Goal: Contribute content

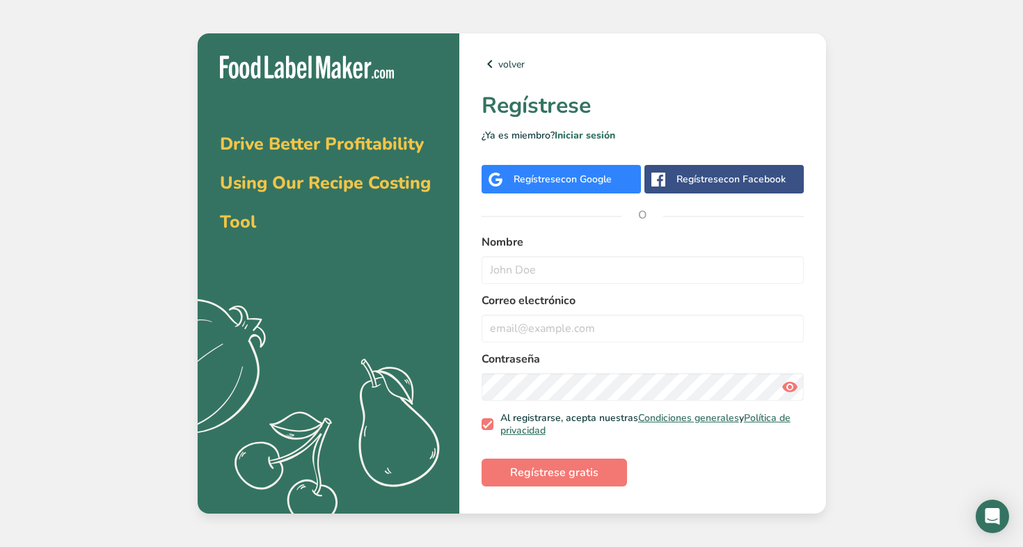
click at [607, 173] on span "con Google" at bounding box center [586, 179] width 51 height 13
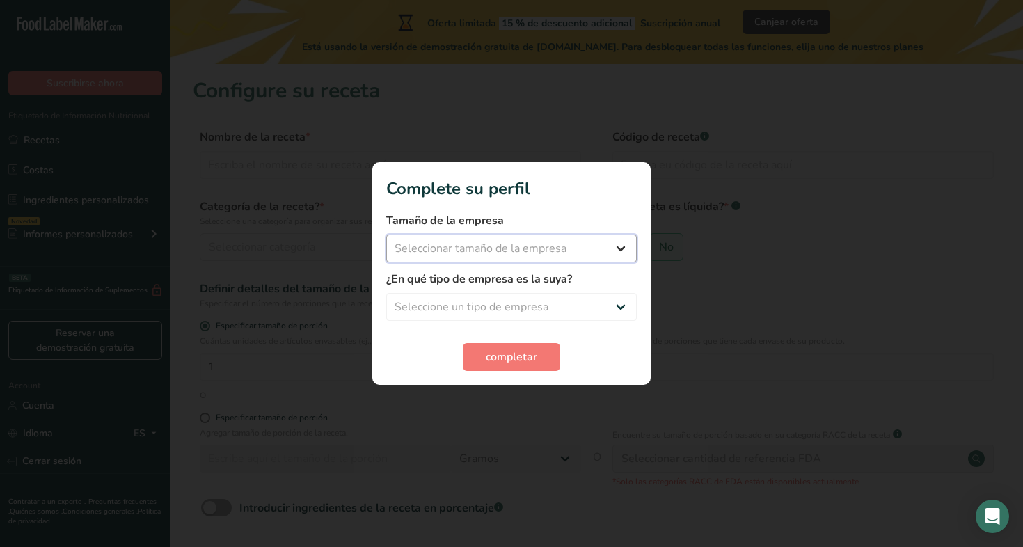
select select "1"
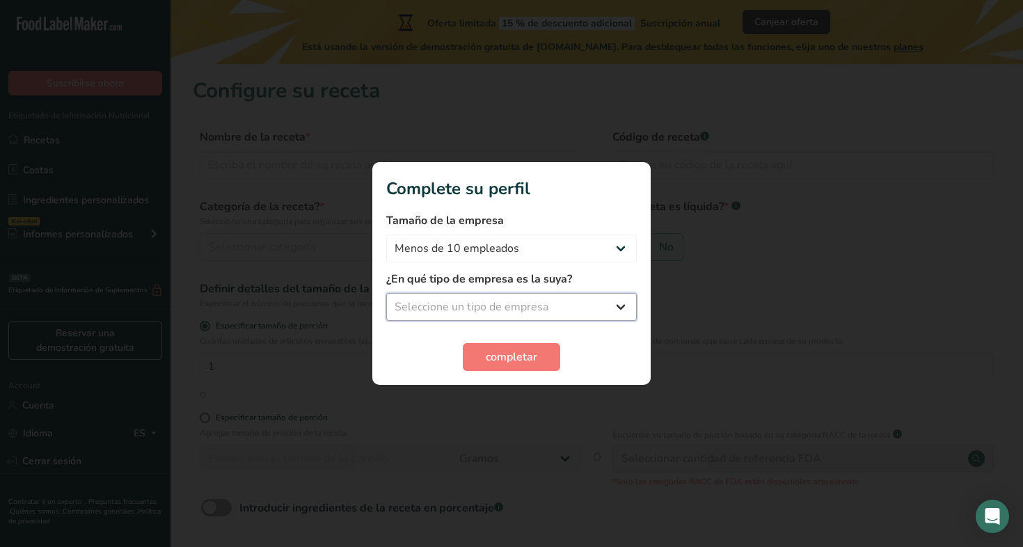
select select "1"
click at [531, 353] on span "completar" at bounding box center [511, 357] width 51 height 17
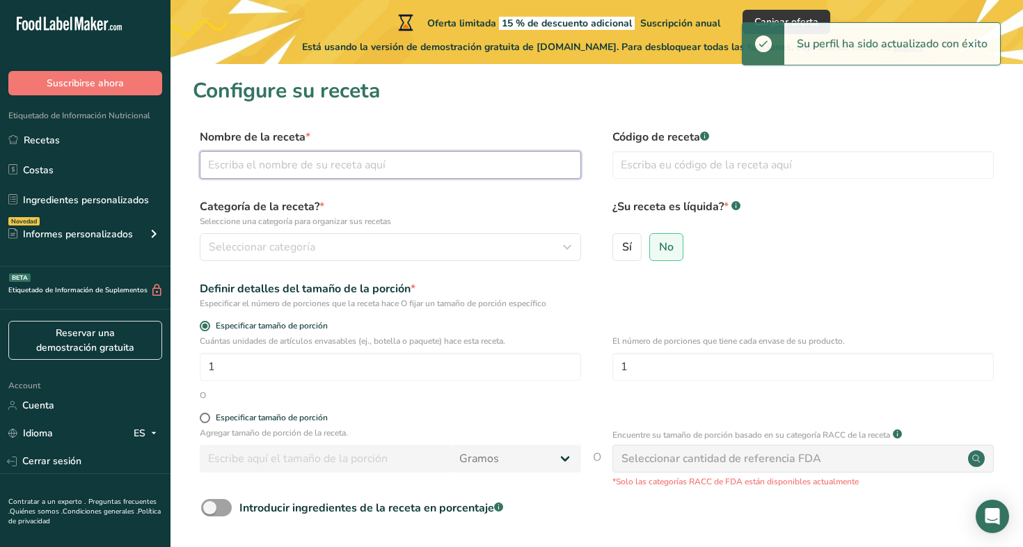
click at [413, 172] on input "text" at bounding box center [390, 165] width 381 height 28
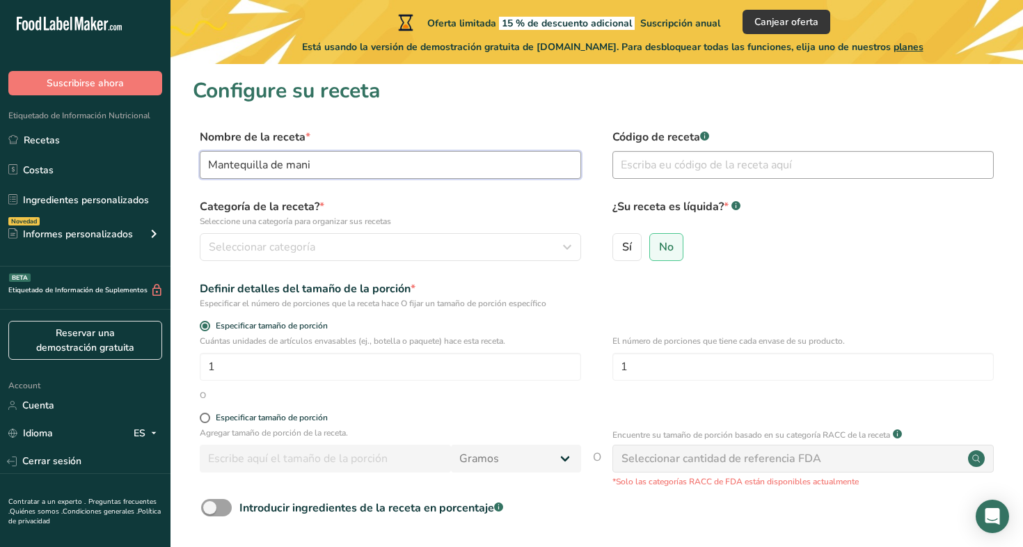
type input "Mantequilla de mani"
click at [749, 161] on input "text" at bounding box center [802, 165] width 381 height 28
click at [633, 252] on label "Sí" at bounding box center [626, 247] width 29 height 28
click at [622, 251] on input "Sí" at bounding box center [617, 246] width 9 height 9
radio input "true"
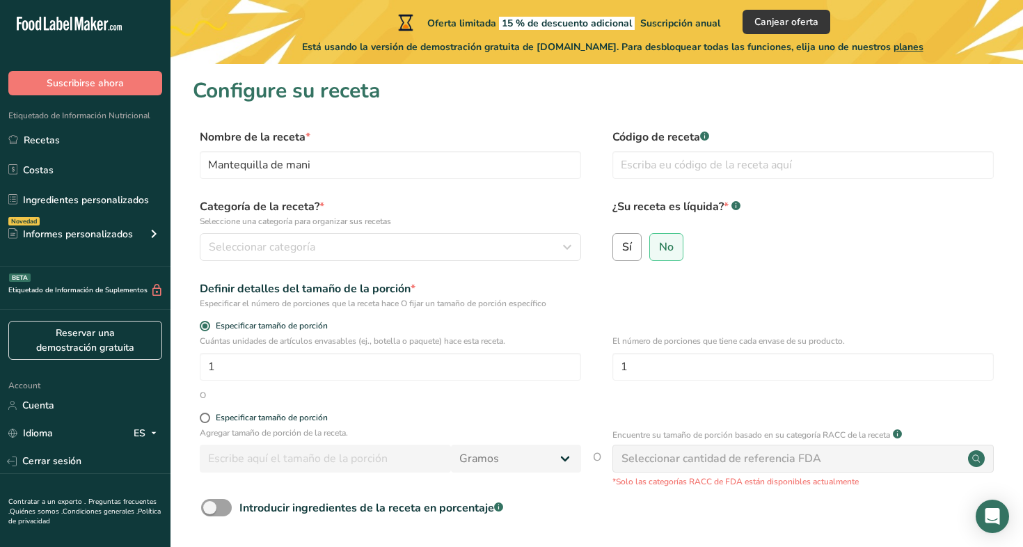
radio input "false"
select select "22"
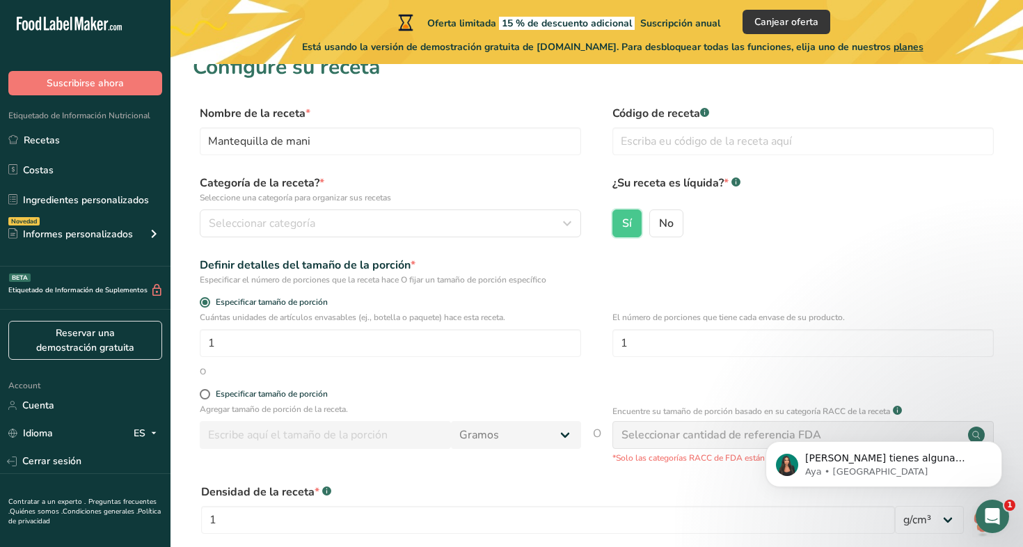
scroll to position [22, 0]
click at [514, 232] on div "Seleccionar categoría" at bounding box center [386, 224] width 355 height 17
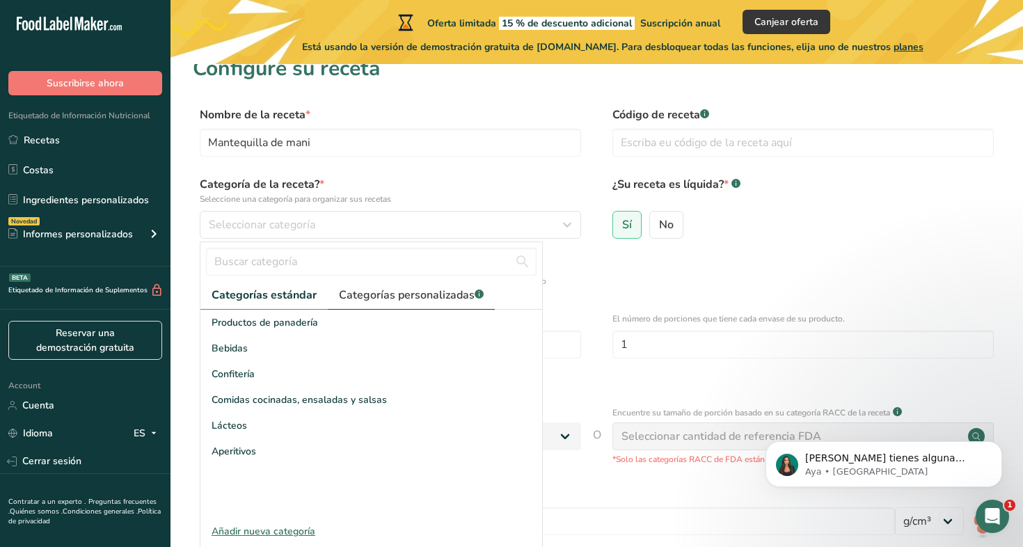
click at [401, 301] on span "Categorías personalizadas .a-a{fill:#347362;}.b-a{fill:#fff;}" at bounding box center [411, 295] width 145 height 17
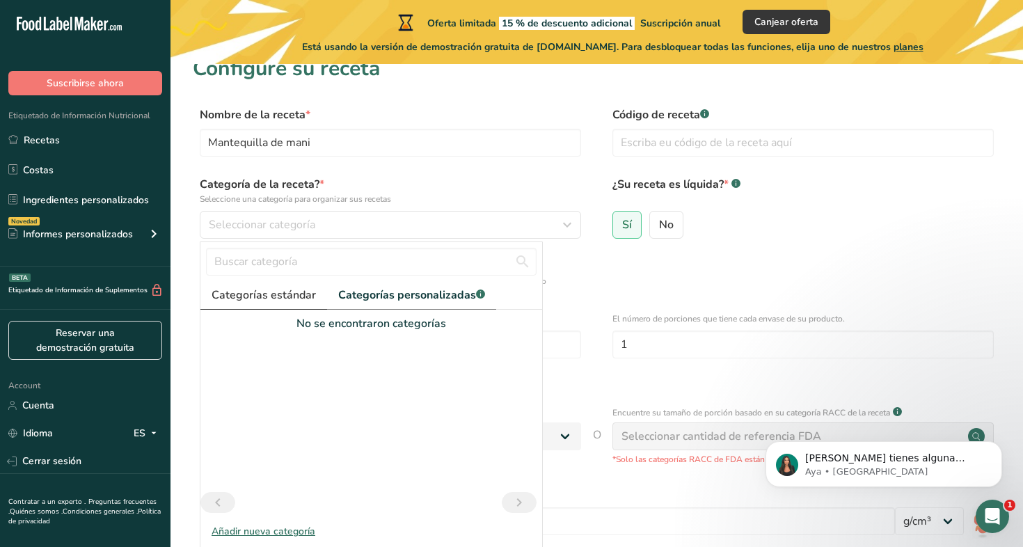
click at [262, 298] on span "Categorías estándar" at bounding box center [264, 295] width 104 height 17
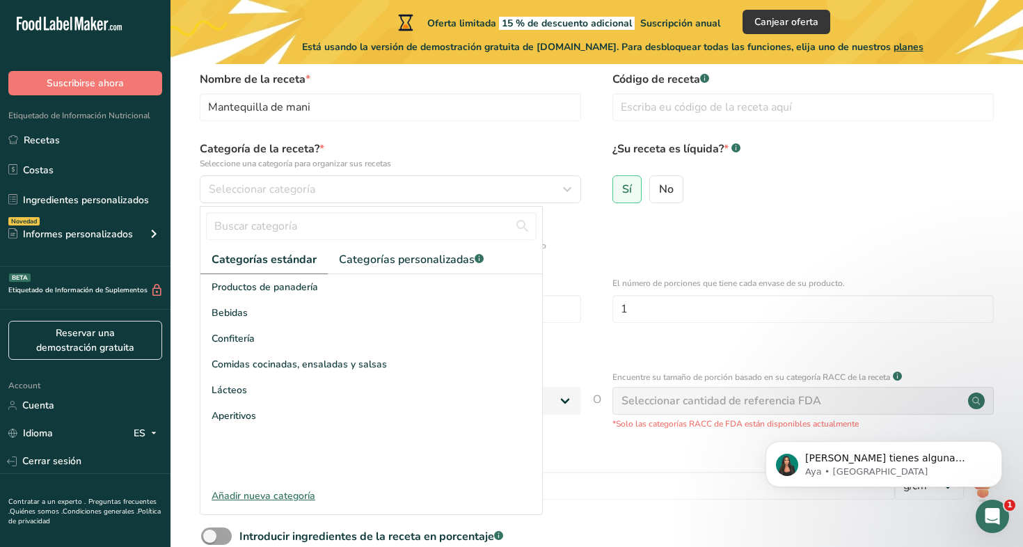
scroll to position [63, 0]
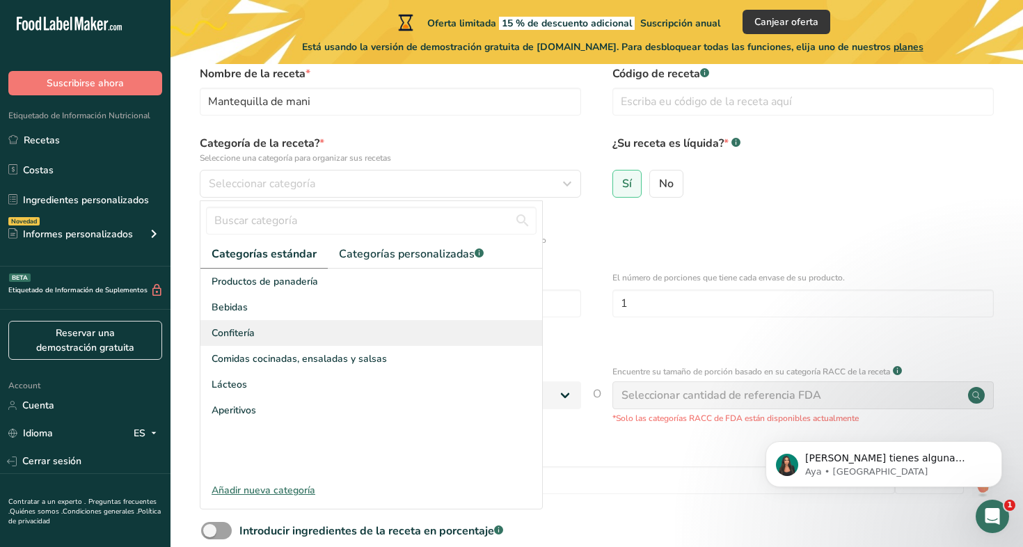
click at [245, 333] on span "Confitería" at bounding box center [233, 333] width 43 height 15
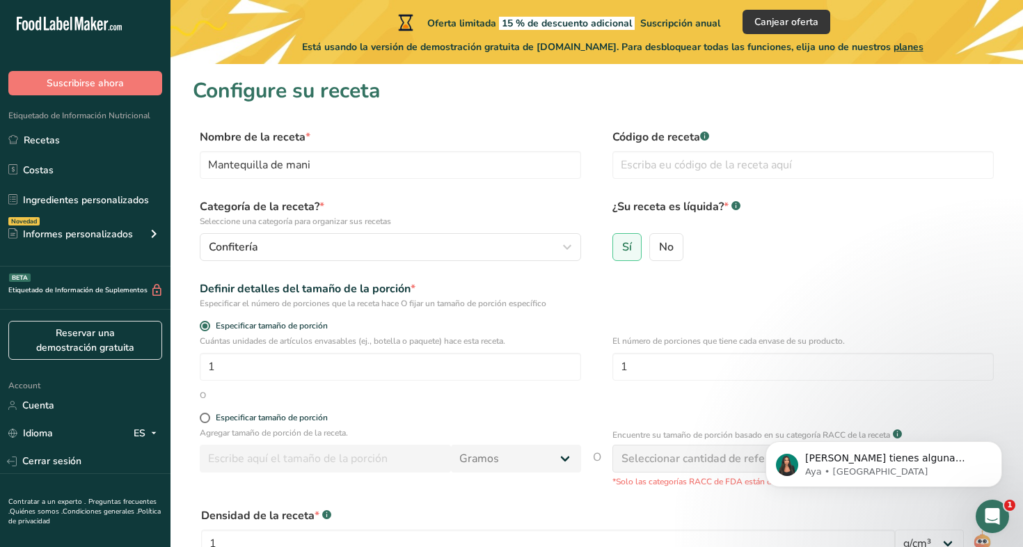
scroll to position [17, 0]
